Goal: Task Accomplishment & Management: Manage account settings

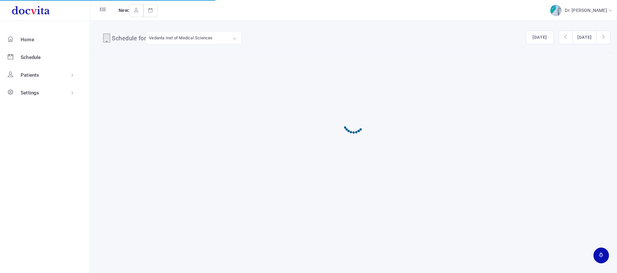
click at [413, 206] on div "Schedule for Vedanta Inst of Medical Sciences Vedanta Inst of Medical Sciences …" at bounding box center [353, 136] width 526 height 273
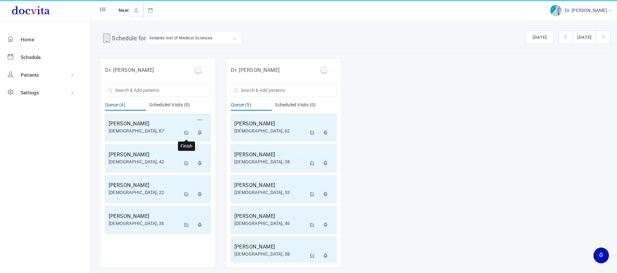
drag, startPoint x: 187, startPoint y: 133, endPoint x: 186, endPoint y: 95, distance: 37.7
click at [187, 132] on icon at bounding box center [186, 132] width 5 height 4
click at [186, 132] on icon at bounding box center [186, 132] width 5 height 4
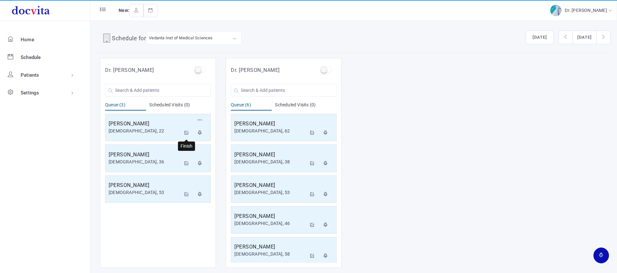
click at [186, 133] on icon at bounding box center [186, 132] width 5 height 4
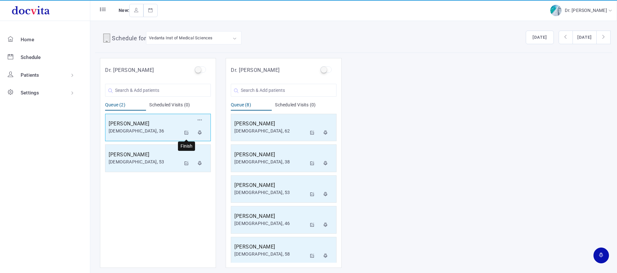
drag, startPoint x: 186, startPoint y: 130, endPoint x: 198, endPoint y: 118, distance: 17.3
click at [186, 130] on icon at bounding box center [186, 132] width 5 height 4
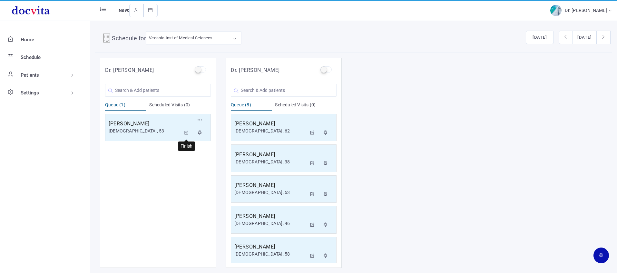
click at [187, 132] on icon at bounding box center [186, 132] width 5 height 4
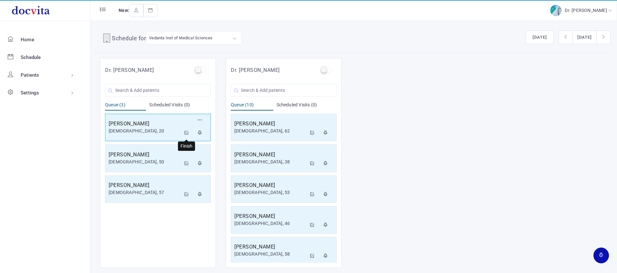
drag, startPoint x: 187, startPoint y: 133, endPoint x: 182, endPoint y: 132, distance: 5.1
click at [185, 133] on icon at bounding box center [186, 132] width 5 height 4
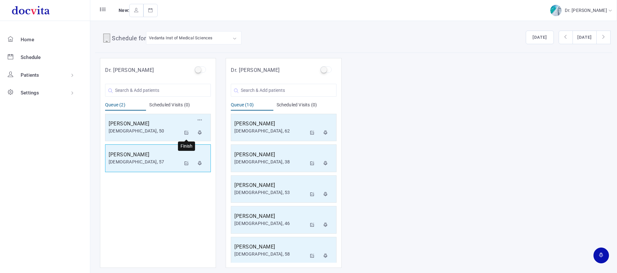
drag, startPoint x: 186, startPoint y: 132, endPoint x: 188, endPoint y: 139, distance: 6.8
click at [186, 133] on icon at bounding box center [186, 132] width 5 height 4
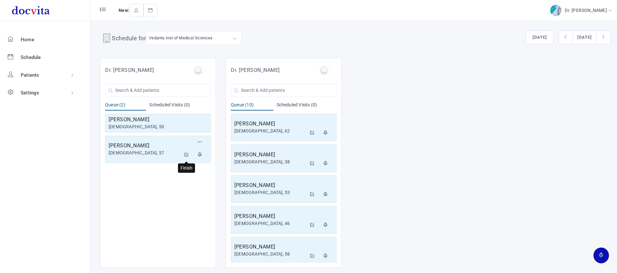
click at [187, 155] on icon at bounding box center [186, 154] width 5 height 4
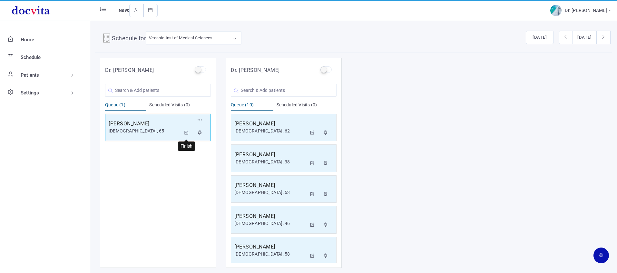
click at [186, 131] on icon at bounding box center [186, 132] width 5 height 4
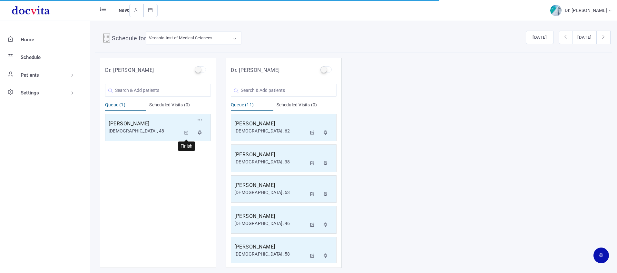
drag, startPoint x: 188, startPoint y: 132, endPoint x: 192, endPoint y: 133, distance: 4.7
click at [188, 132] on icon at bounding box center [186, 132] width 5 height 4
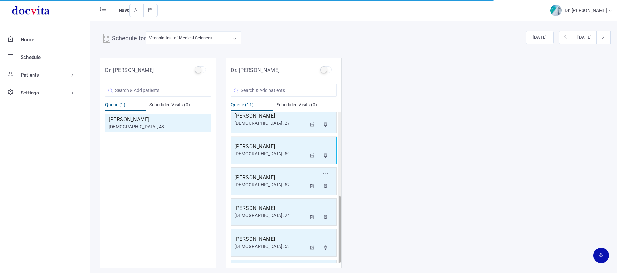
scroll to position [188, 0]
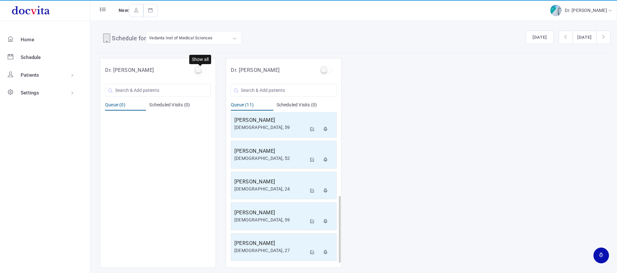
click at [198, 70] on label at bounding box center [200, 69] width 11 height 6
click at [198, 70] on input "checkbox" at bounding box center [197, 68] width 4 height 4
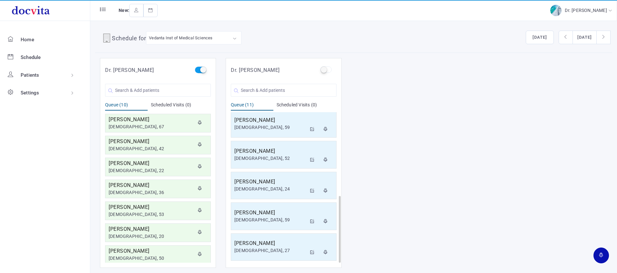
click at [201, 70] on label at bounding box center [200, 69] width 11 height 6
click at [199, 70] on input "checkbox" at bounding box center [197, 68] width 4 height 4
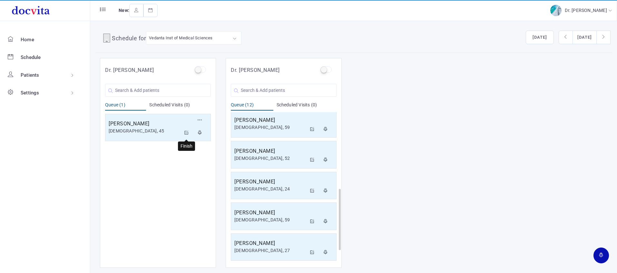
click at [185, 133] on icon at bounding box center [186, 132] width 5 height 4
click at [185, 131] on icon at bounding box center [186, 132] width 5 height 4
click at [185, 133] on icon at bounding box center [186, 132] width 5 height 4
click at [185, 133] on div "[PERSON_NAME] [DEMOGRAPHIC_DATA], 48" at bounding box center [158, 123] width 106 height 22
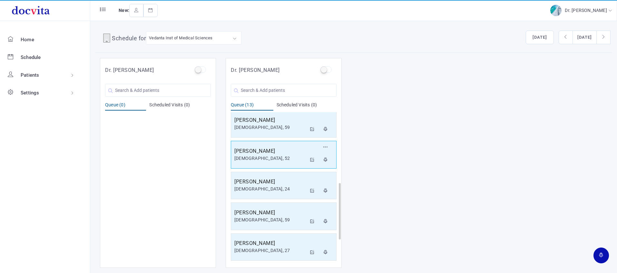
scroll to position [250, 0]
click at [198, 70] on label at bounding box center [200, 69] width 11 height 6
click at [198, 70] on input "checkbox" at bounding box center [197, 68] width 4 height 4
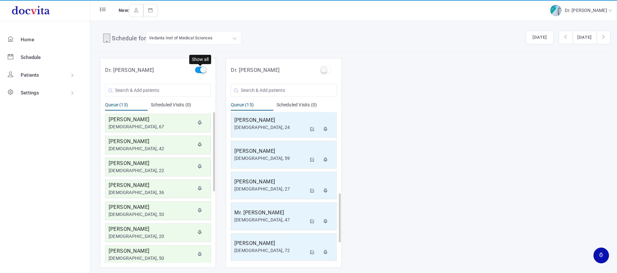
click at [202, 69] on label at bounding box center [200, 69] width 11 height 6
click at [199, 69] on input "checkbox" at bounding box center [197, 68] width 4 height 4
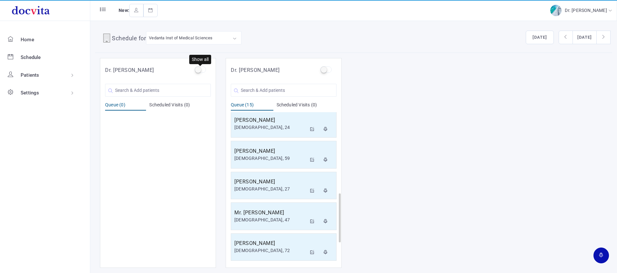
click at [198, 72] on label at bounding box center [200, 69] width 11 height 6
click at [198, 71] on input "checkbox" at bounding box center [197, 68] width 4 height 4
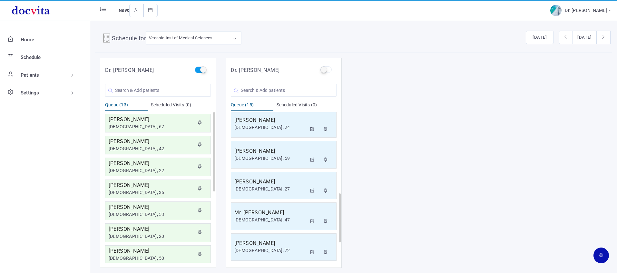
click at [198, 72] on label at bounding box center [200, 69] width 11 height 6
click at [198, 71] on input "checkbox" at bounding box center [197, 68] width 4 height 4
checkbox input "false"
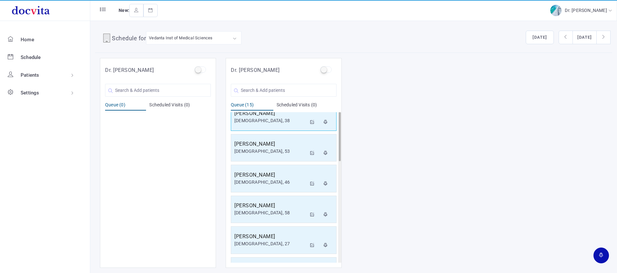
scroll to position [0, 0]
